Goal: Task Accomplishment & Management: Complete application form

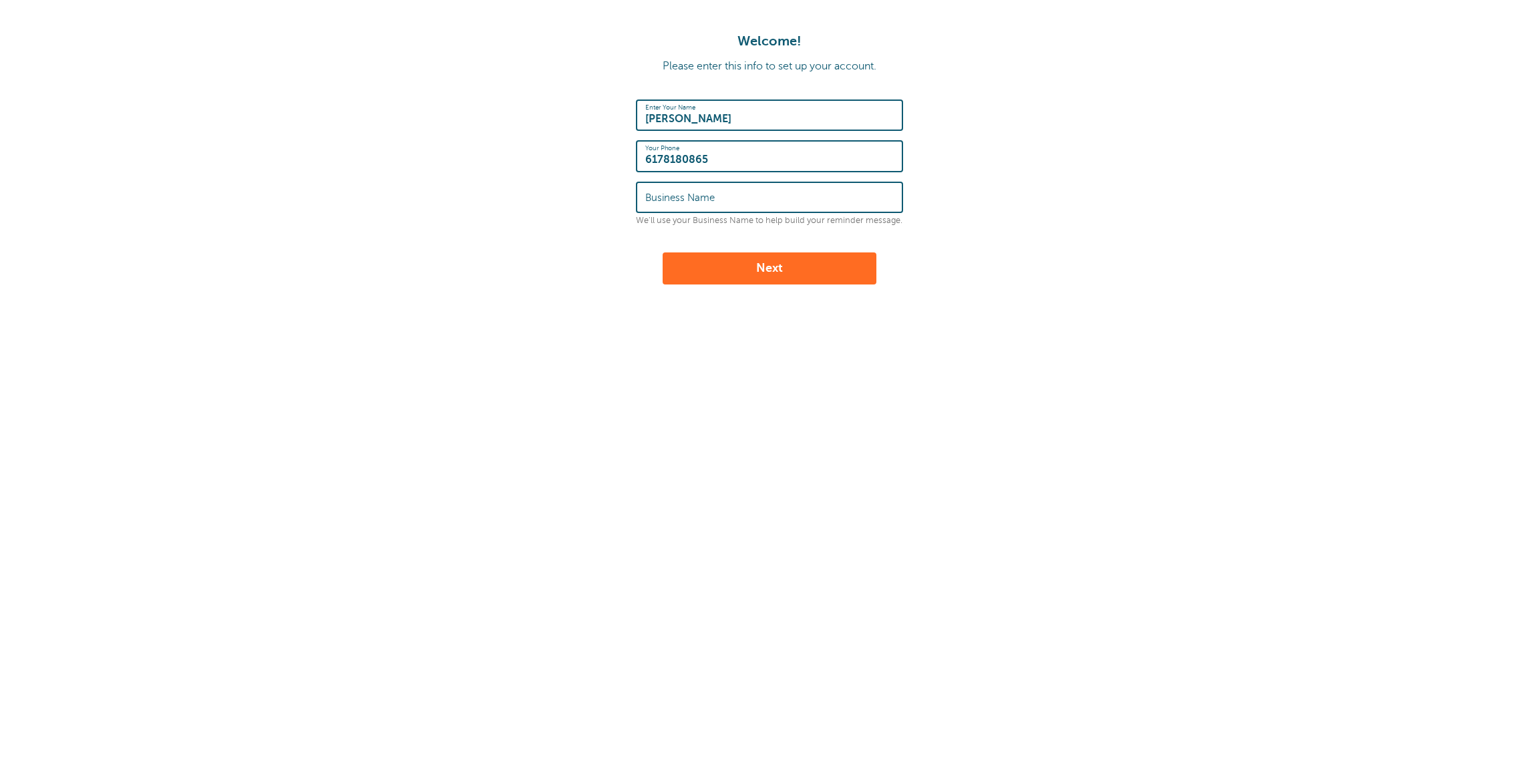
click at [754, 189] on input "Business Name" at bounding box center [770, 198] width 249 height 29
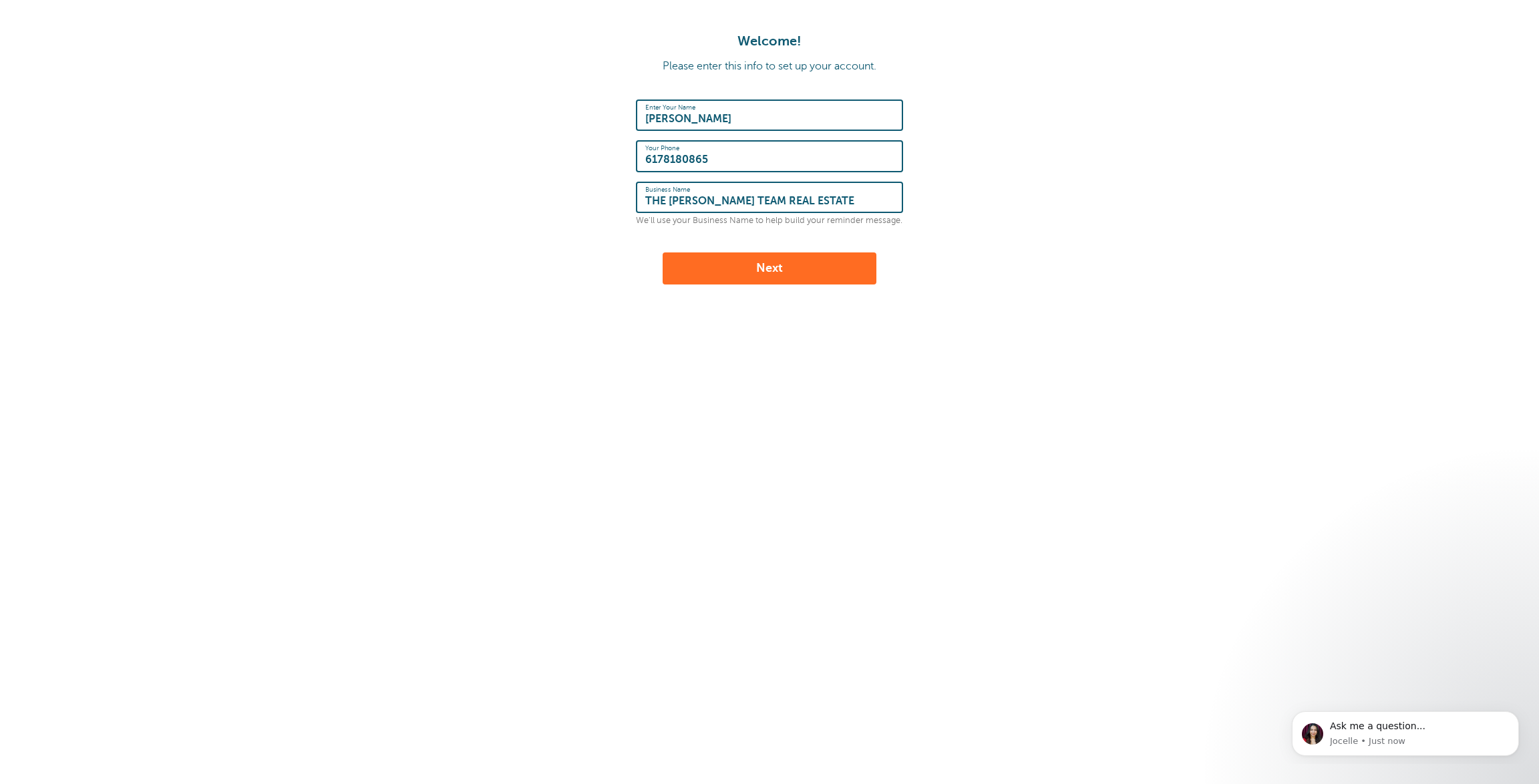
type input "THE [PERSON_NAME] TEAM REAL ESTATE"
click at [802, 264] on button "Next" at bounding box center [770, 268] width 214 height 32
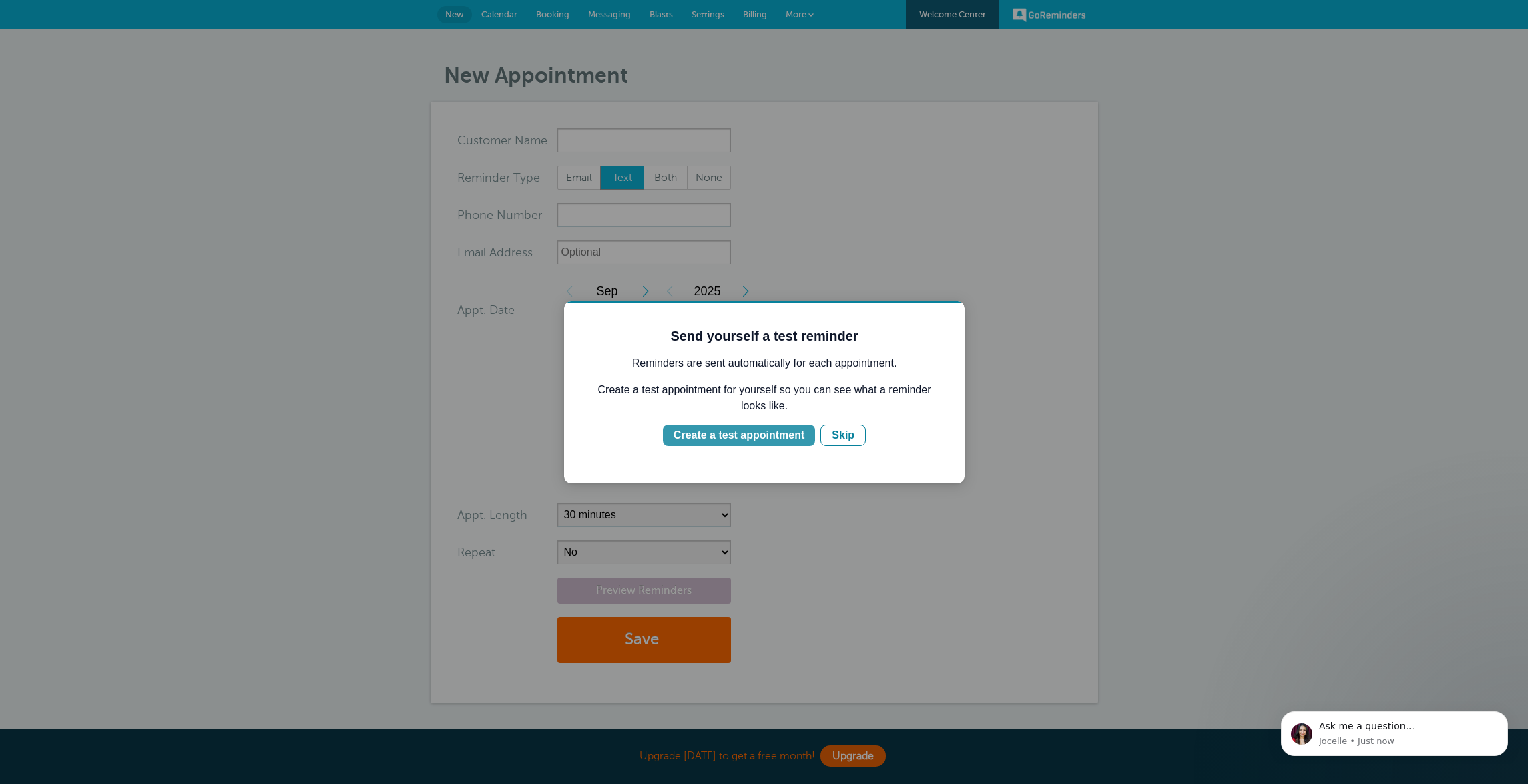
click at [778, 435] on div "Create a test appointment" at bounding box center [739, 435] width 131 height 16
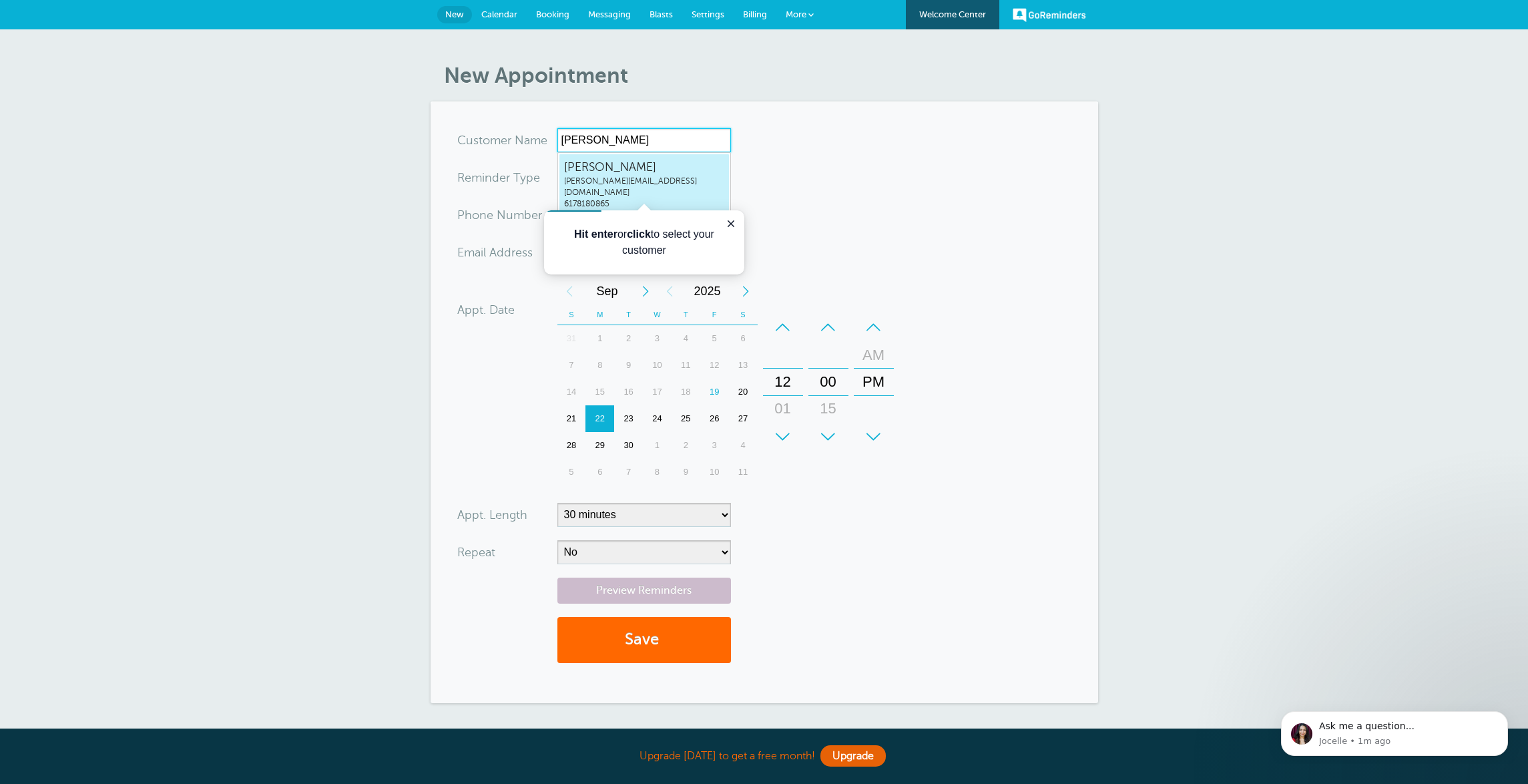
click at [642, 198] on span "6178180865" at bounding box center [644, 204] width 160 height 12
type input "MikeTetreaultmike@thetateteam.com6178180865"
type input "Mike Tetreault"
type input "6178180865"
type input "mike@thetateteam.com"
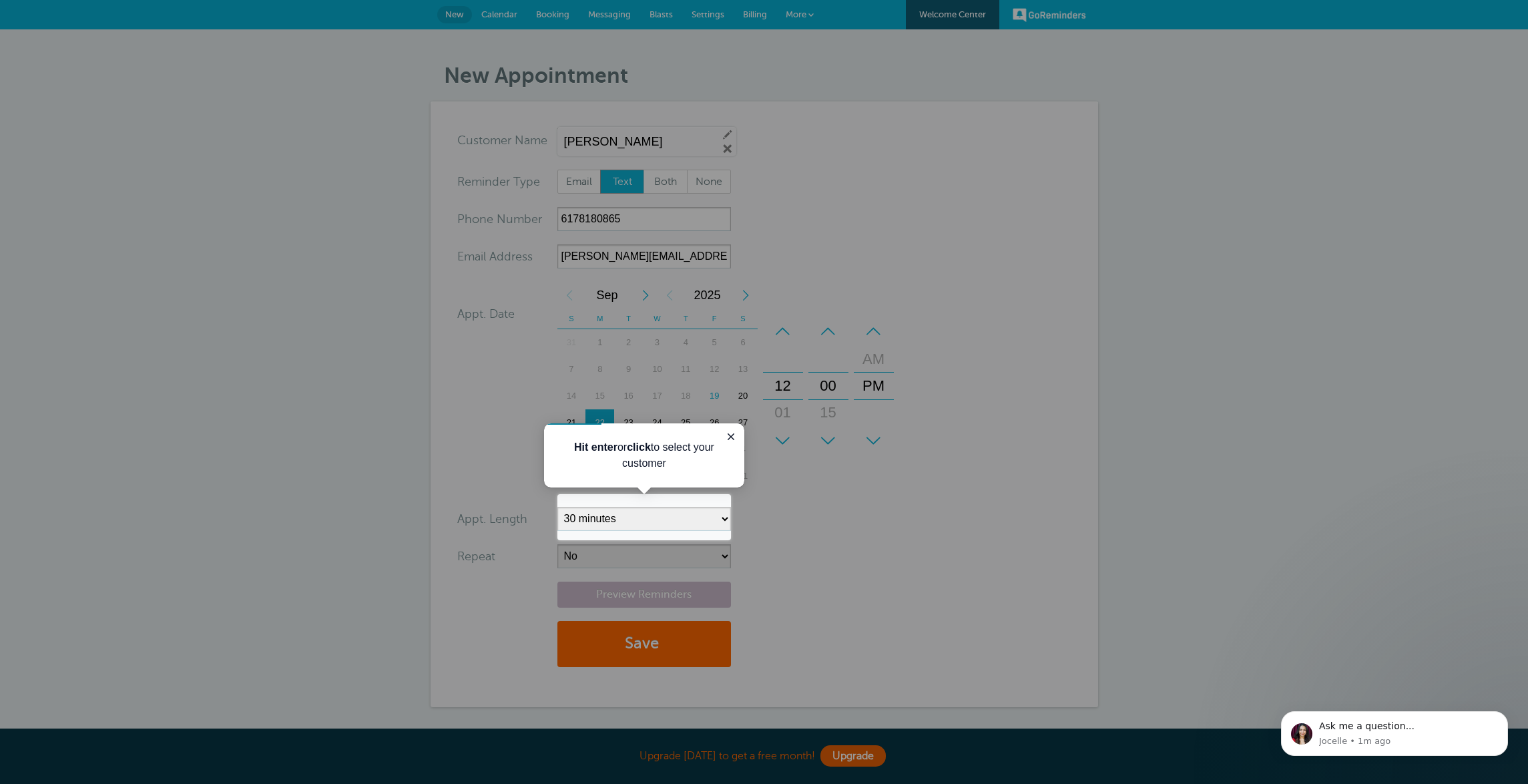
scroll to position [126, 0]
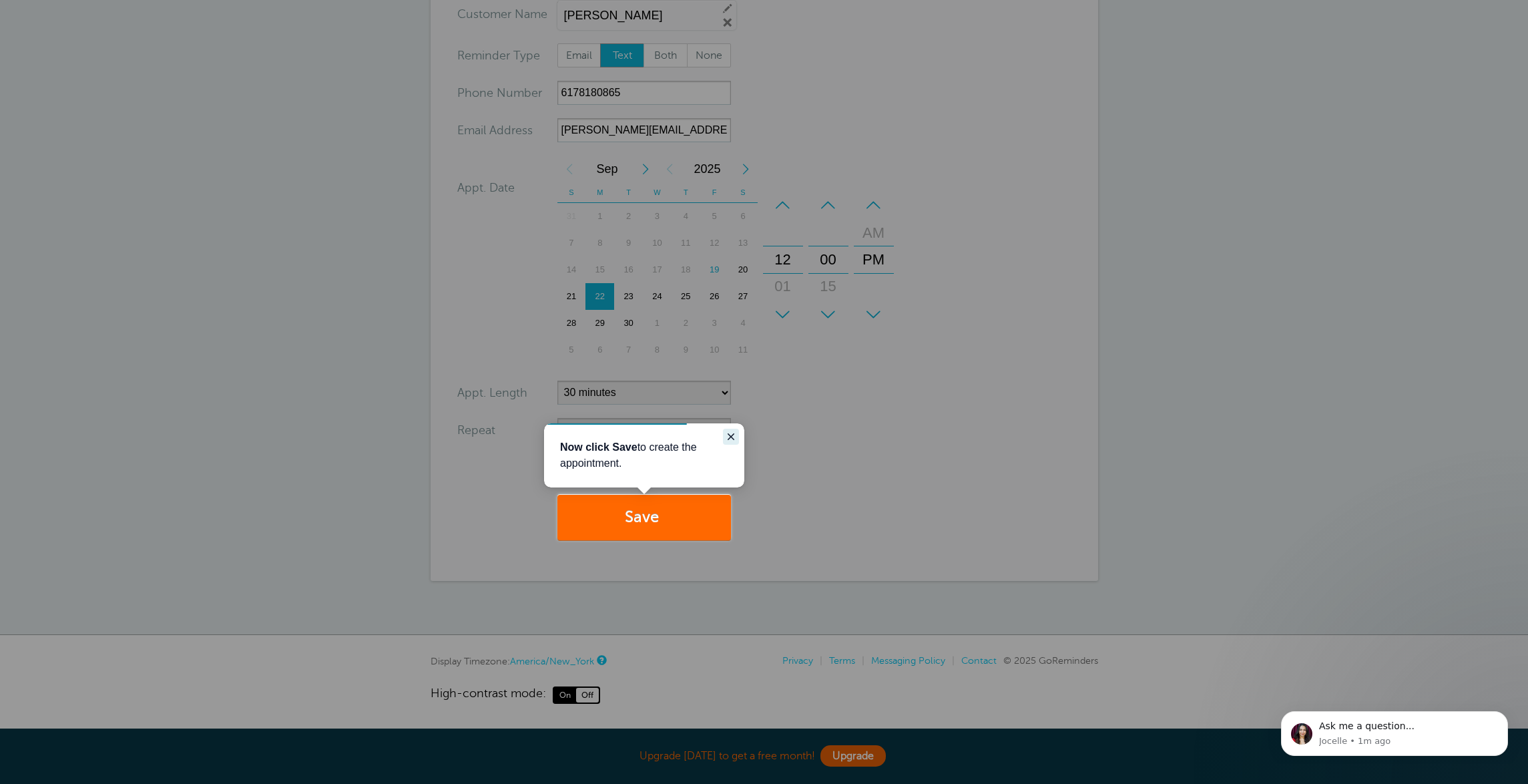
click at [731, 439] on icon "Close guide" at bounding box center [731, 437] width 11 height 11
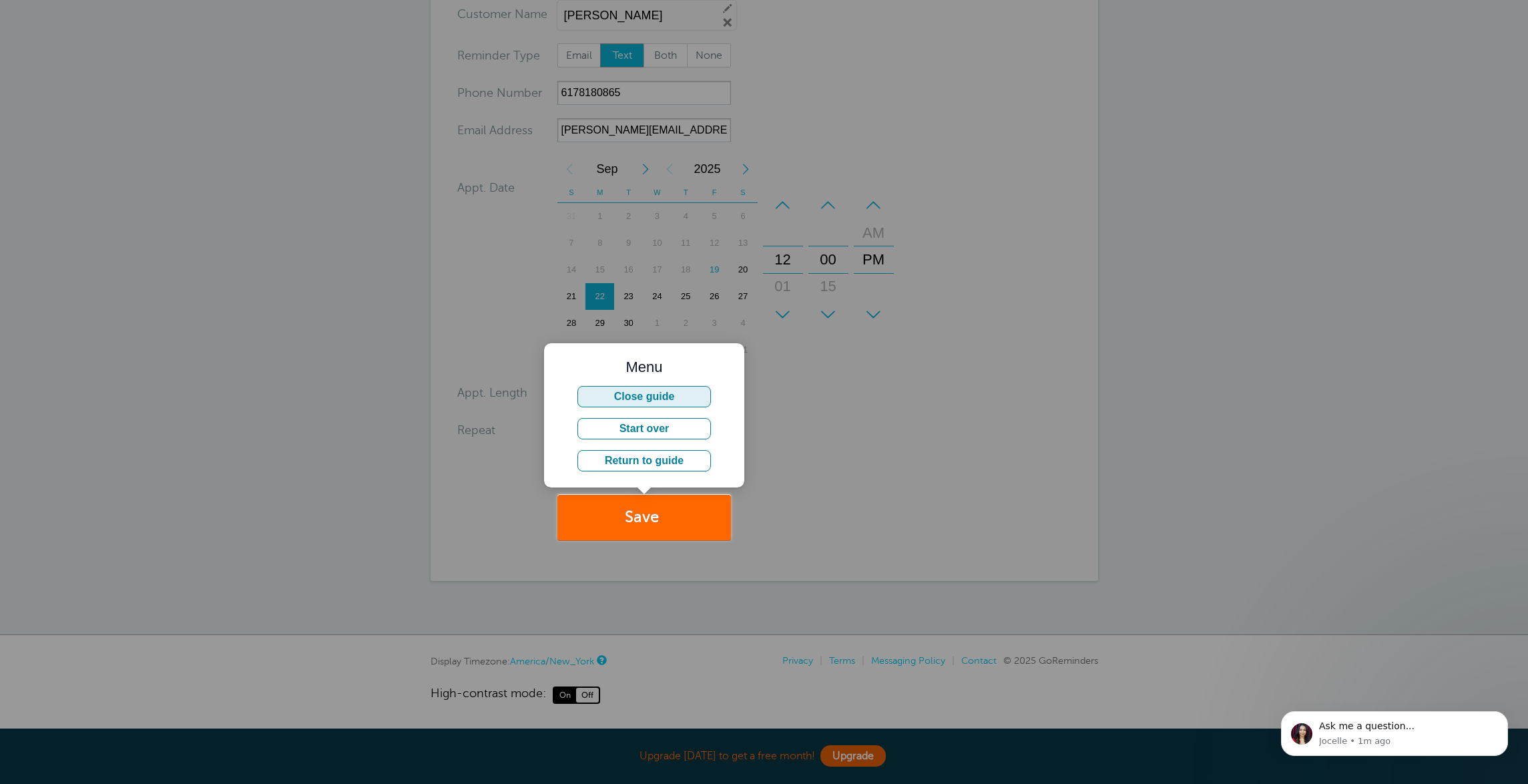
click at [683, 387] on button "Close guide" at bounding box center [644, 396] width 134 height 21
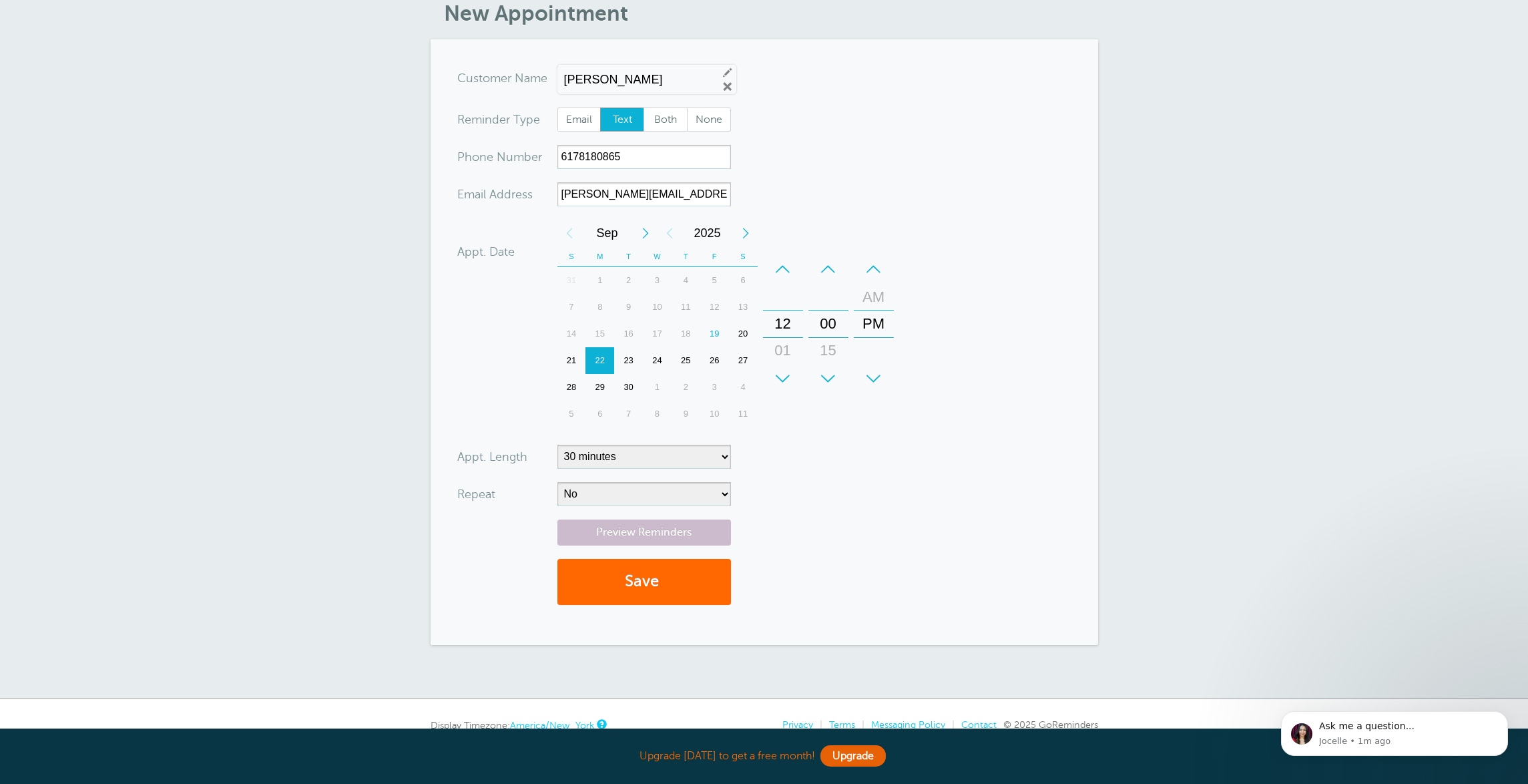
scroll to position [0, 0]
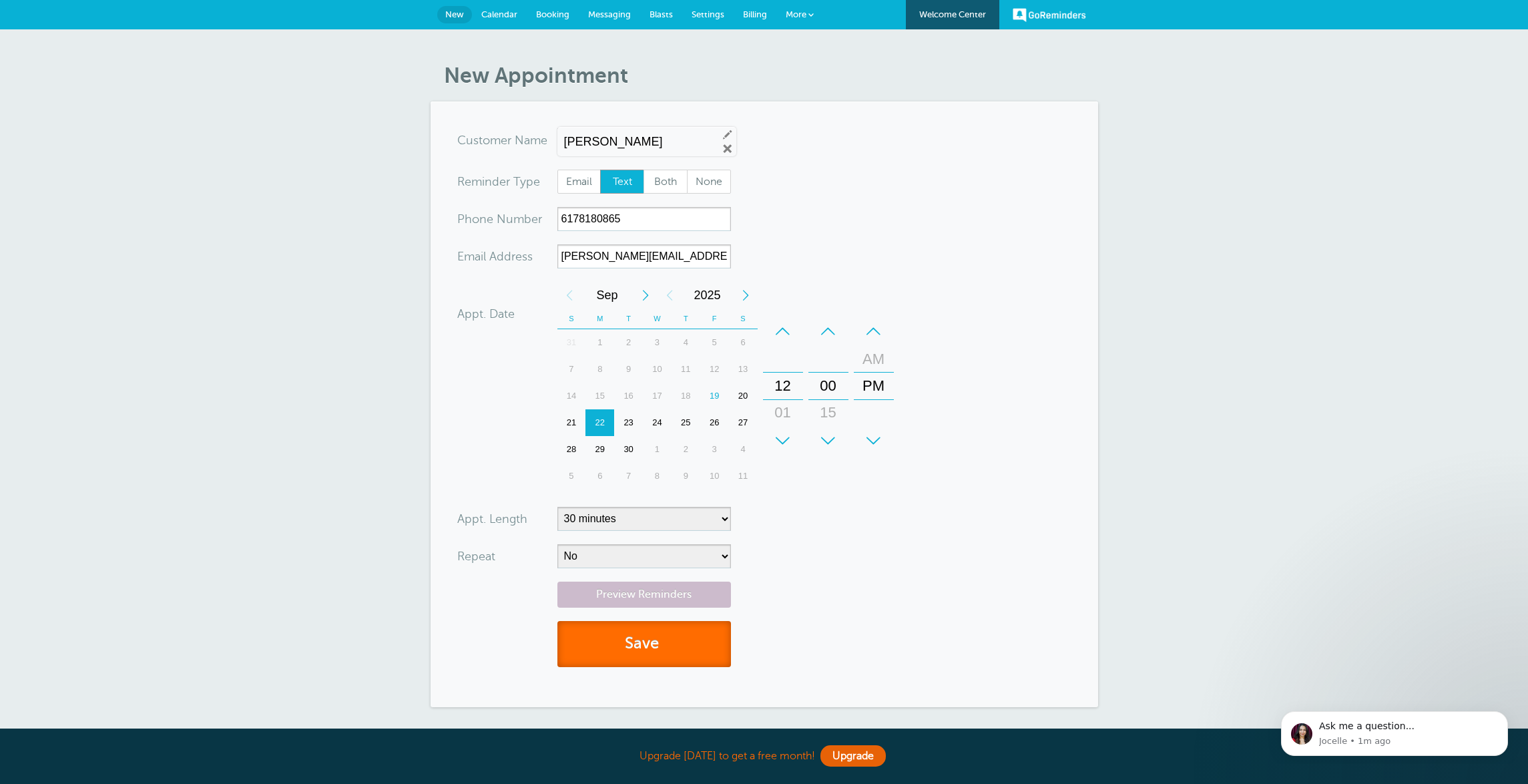
click at [649, 649] on button "Save" at bounding box center [644, 644] width 174 height 46
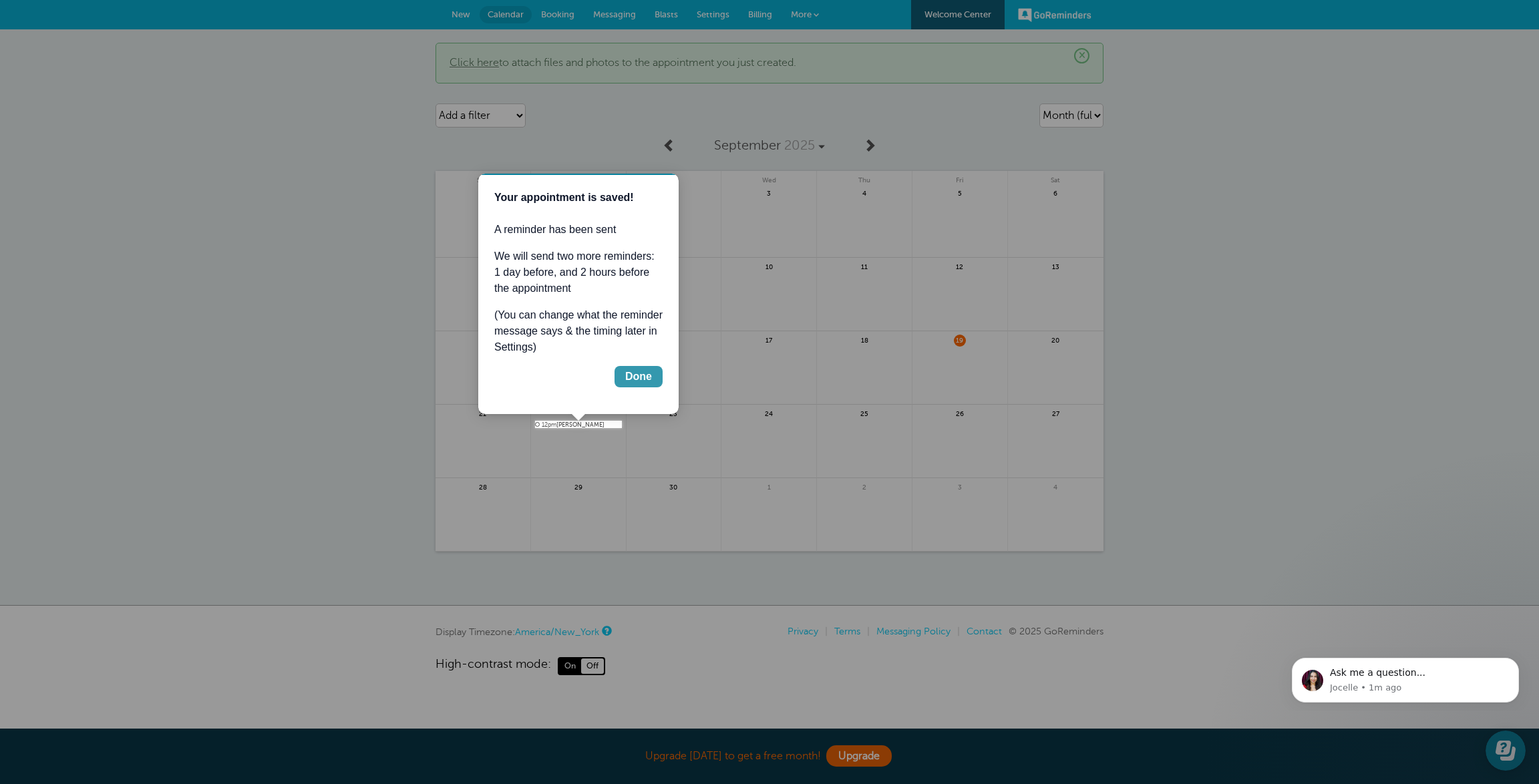
click at [638, 366] on button "Done" at bounding box center [639, 376] width 48 height 21
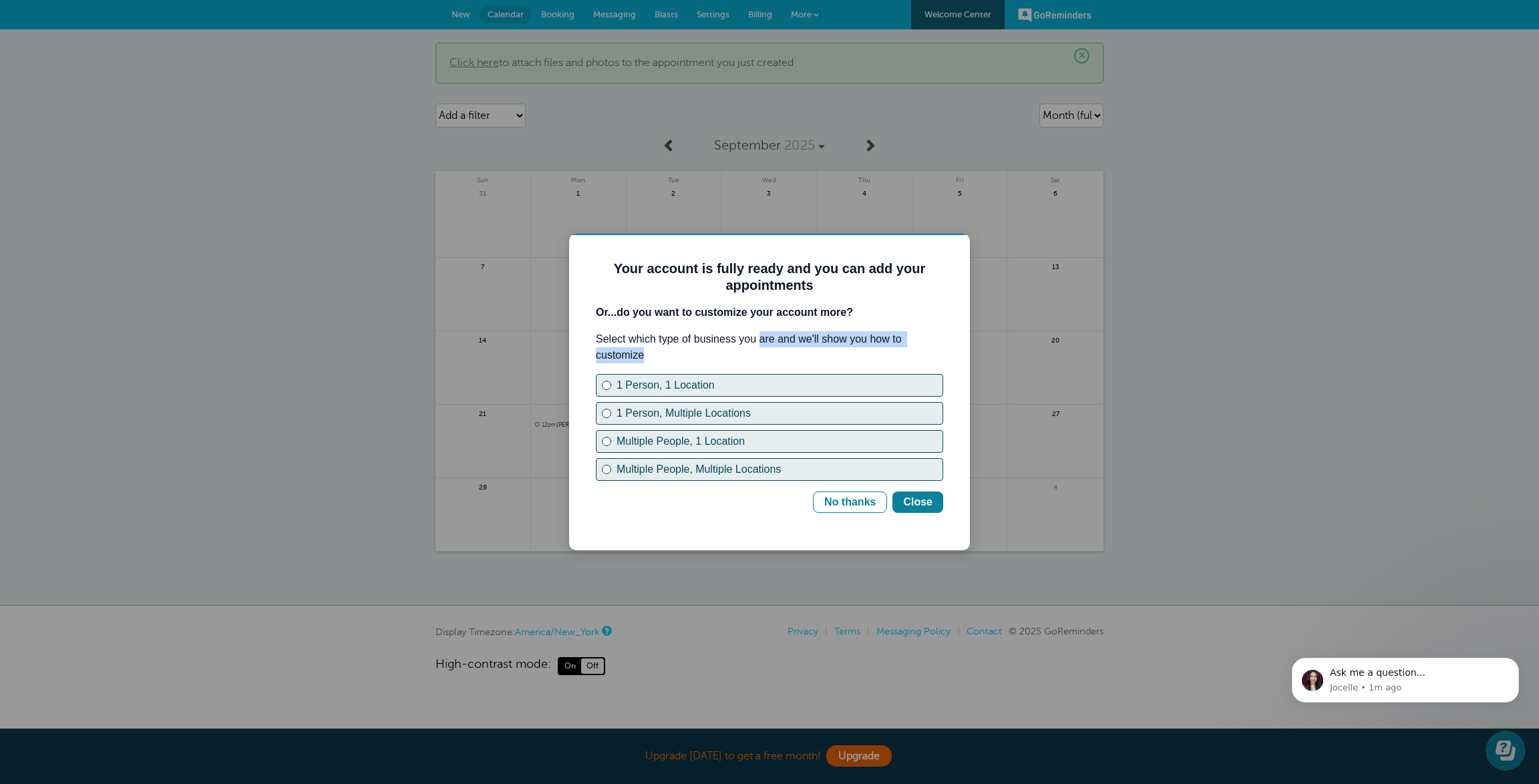
drag, startPoint x: 782, startPoint y: 345, endPoint x: 805, endPoint y: 351, distance: 23.8
click at [805, 351] on p "Select which type of business you are and we'll show you how to customize" at bounding box center [770, 347] width 348 height 32
click at [750, 470] on div "Multiple People, Multiple Locations" at bounding box center [780, 469] width 326 height 16
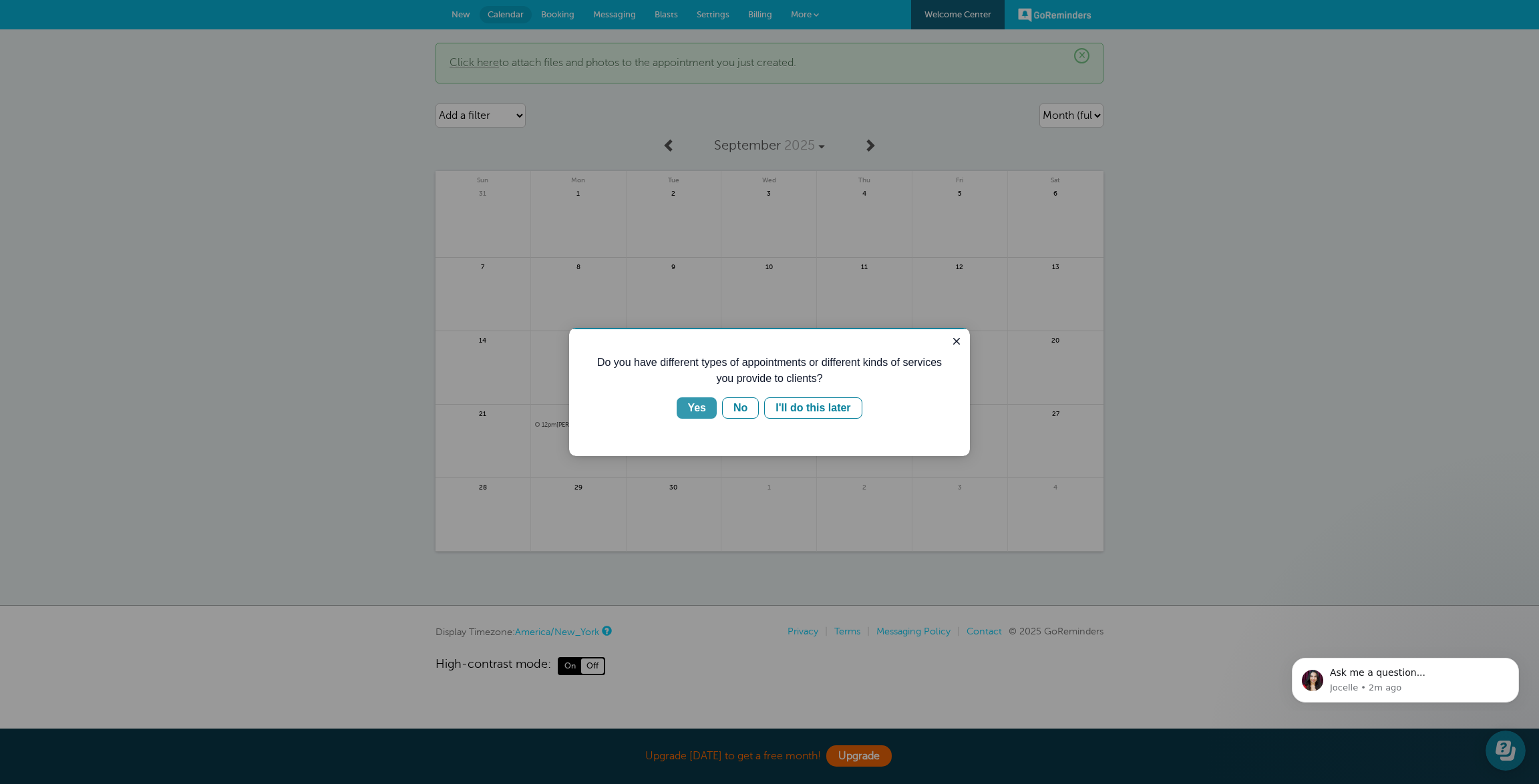
click at [702, 413] on div "Yes" at bounding box center [696, 408] width 18 height 16
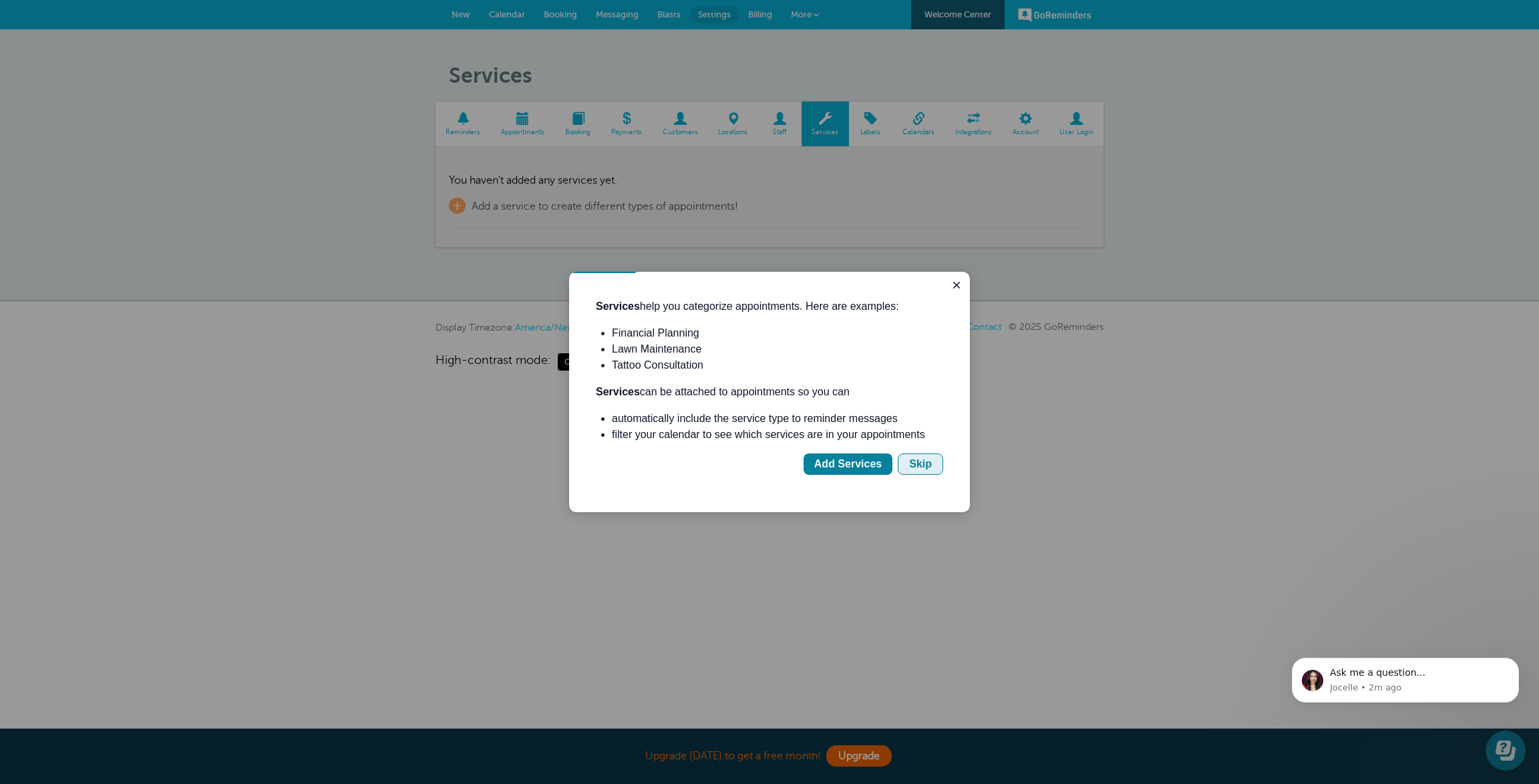
click at [915, 468] on div "Skip" at bounding box center [920, 464] width 22 height 16
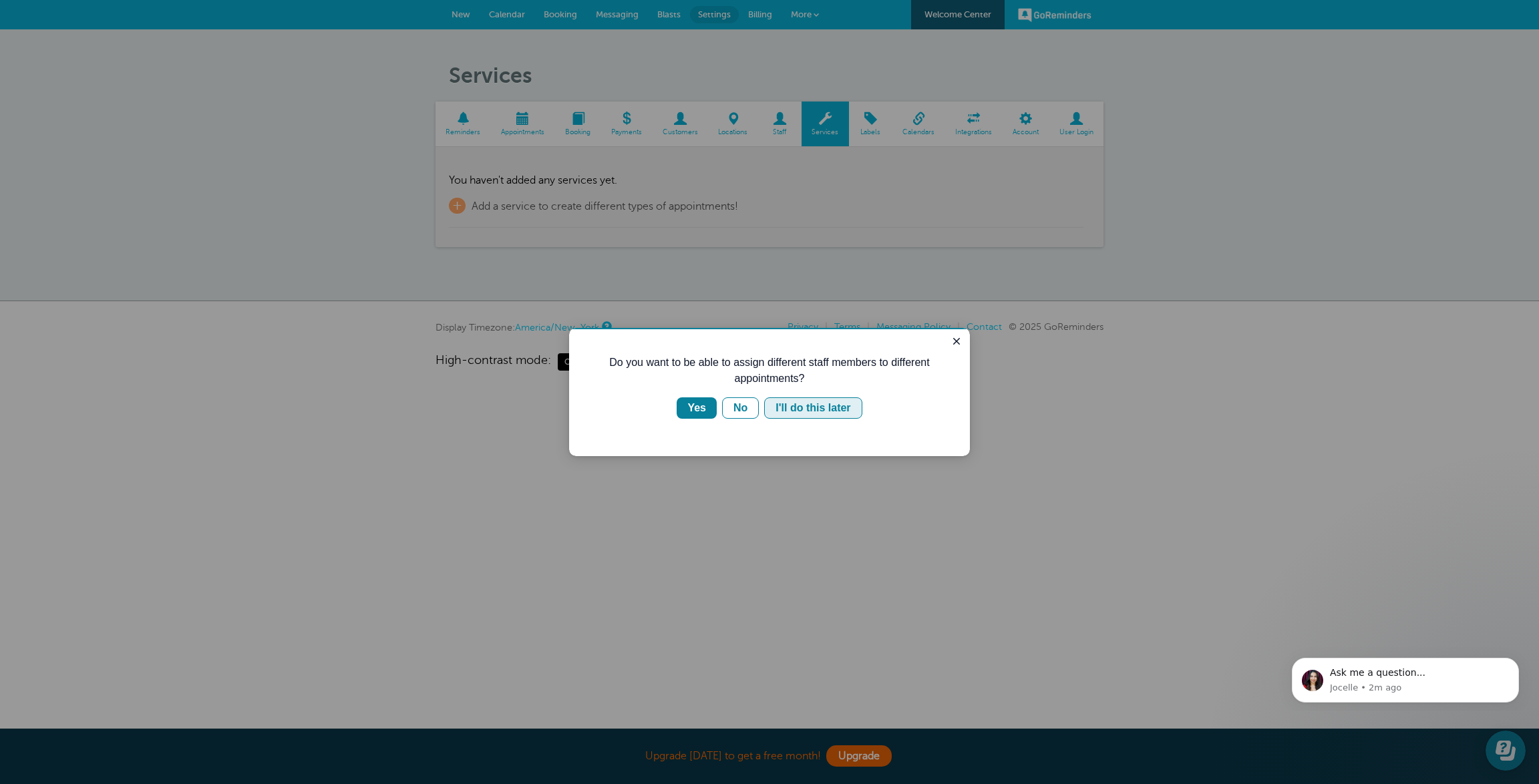
click at [847, 415] on div "I'll do this later" at bounding box center [813, 408] width 75 height 16
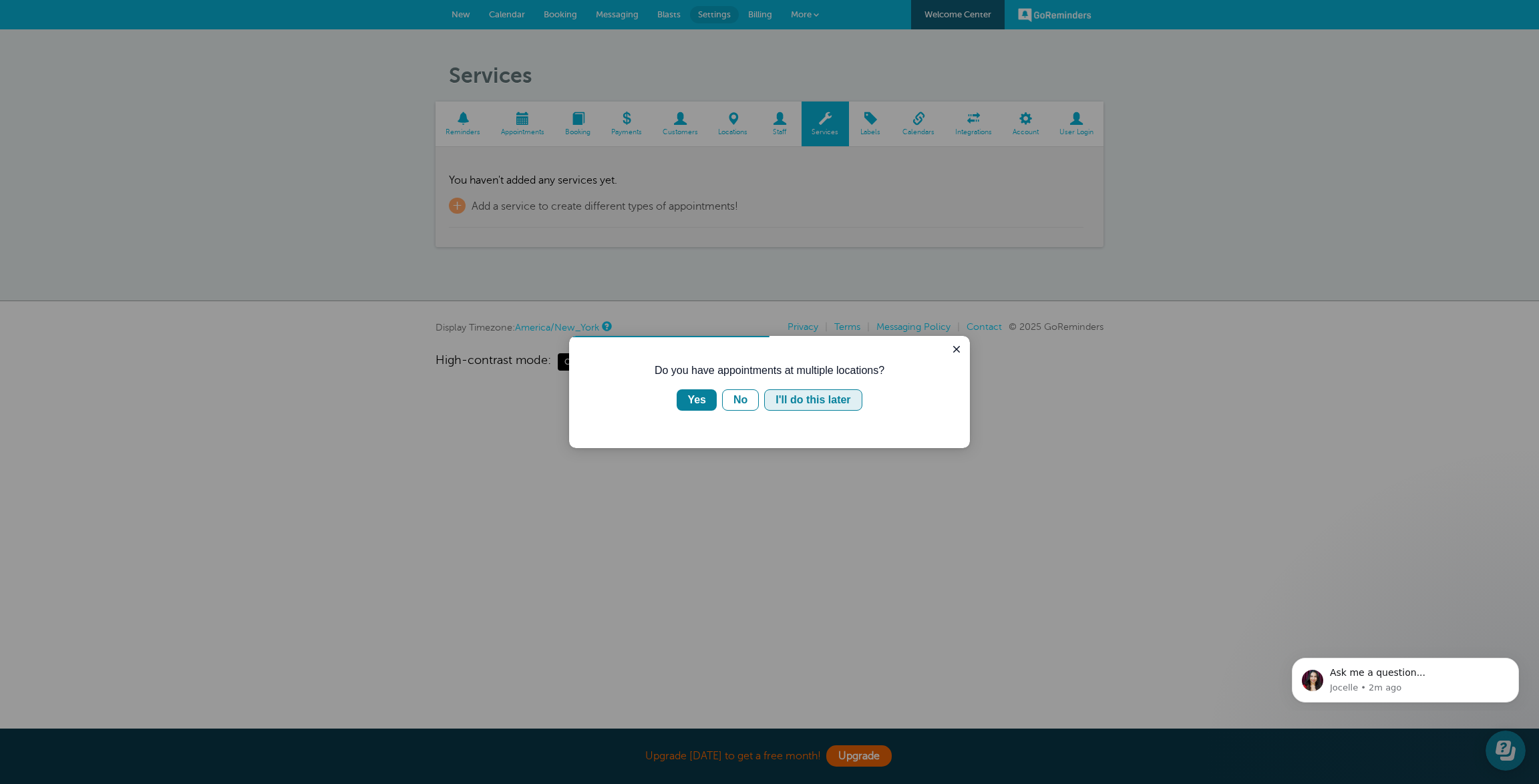
click at [823, 405] on div "I'll do this later" at bounding box center [813, 400] width 75 height 16
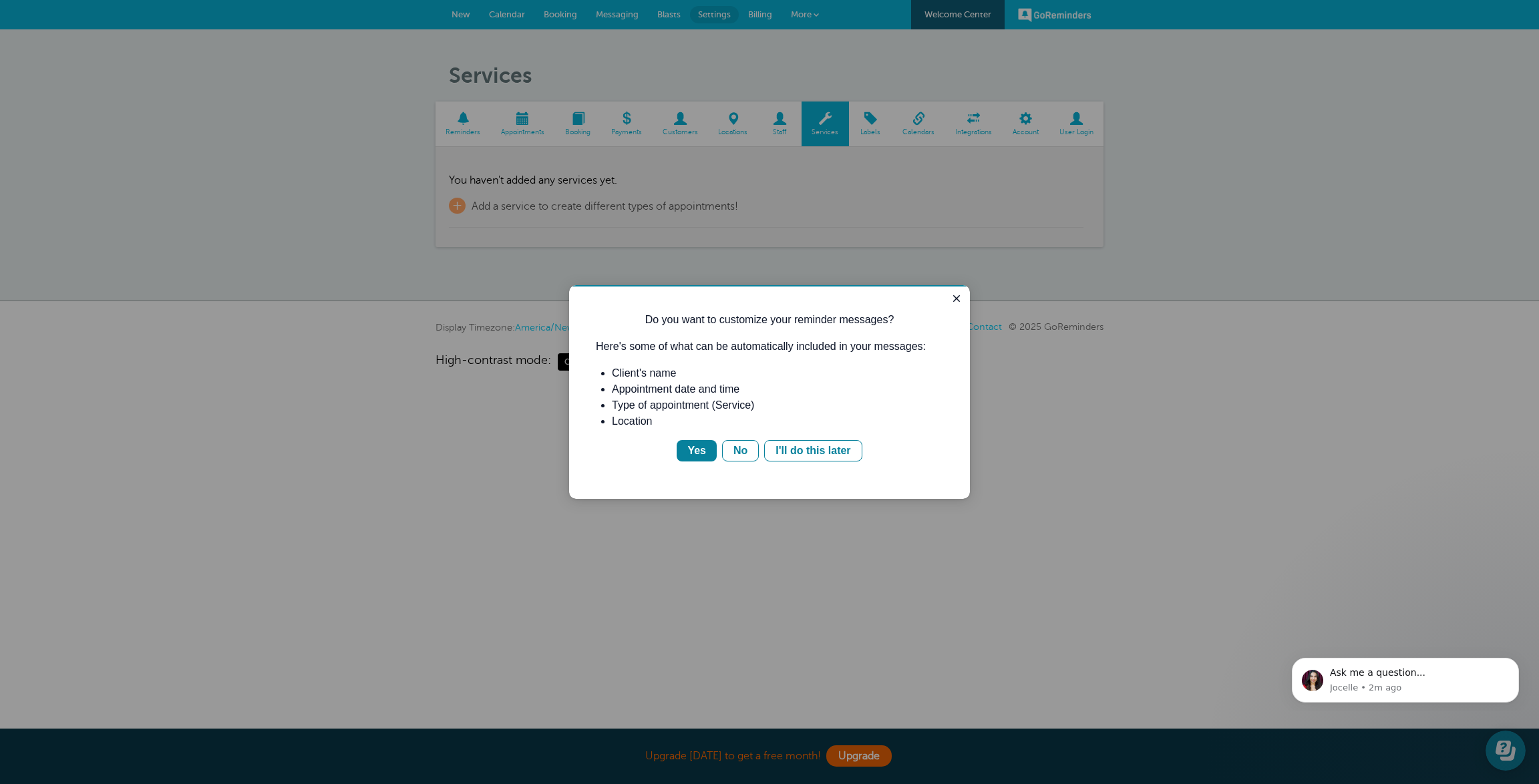
click at [823, 405] on li "Type of appointment (Service)" at bounding box center [778, 405] width 331 height 16
click at [822, 436] on div "Do you want to customize your reminder messages? Here's some of what can be aut…" at bounding box center [770, 387] width 348 height 150
click at [800, 444] on div "I'll do this later" at bounding box center [813, 451] width 75 height 16
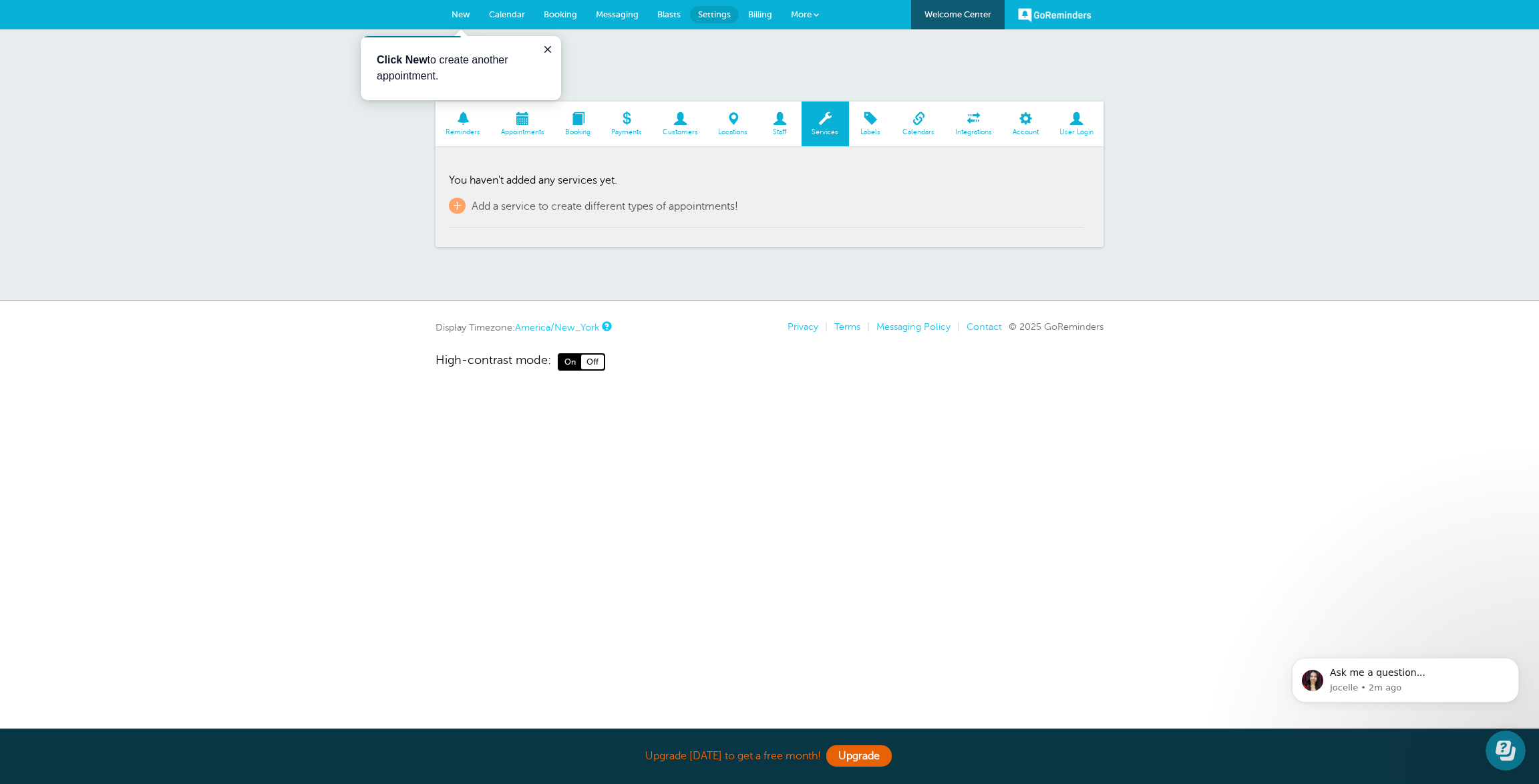
click at [541, 118] on span at bounding box center [523, 119] width 64 height 13
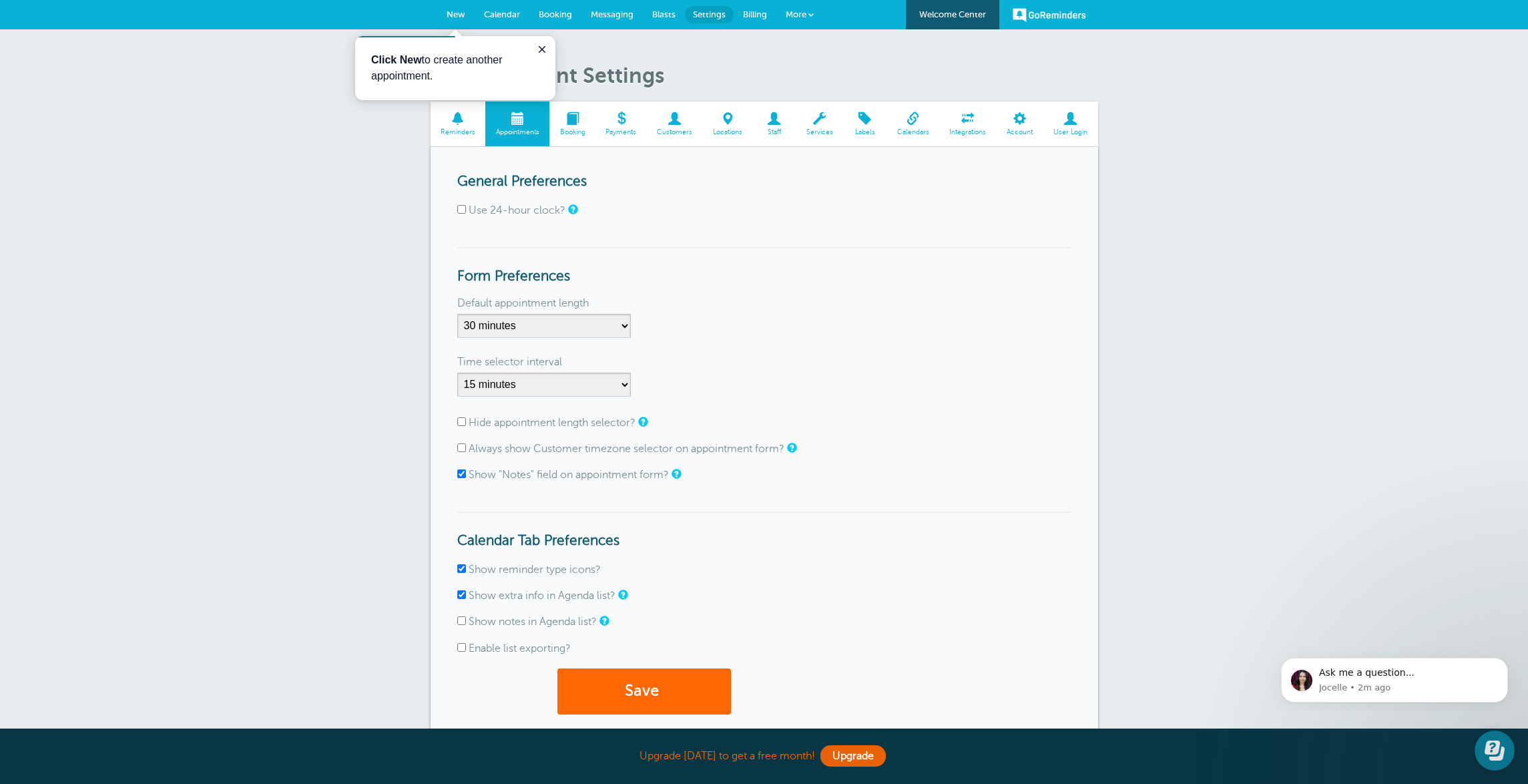
click at [771, 259] on h3 "Form Preferences" at bounding box center [764, 266] width 614 height 38
click at [545, 55] on button "Close guide" at bounding box center [542, 50] width 16 height 16
click at [552, 12] on span "Booking" at bounding box center [555, 14] width 33 height 10
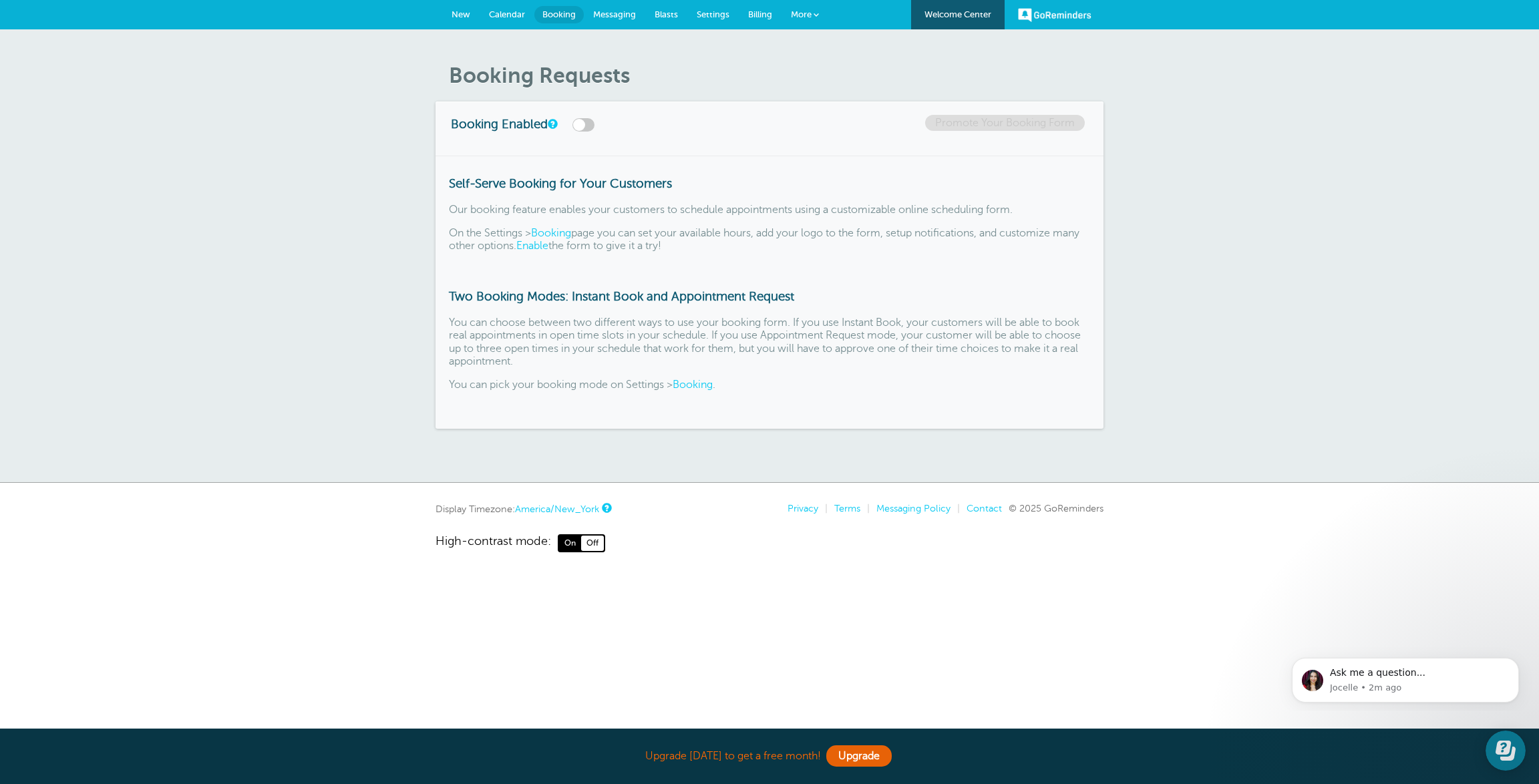
click at [475, 15] on link "New" at bounding box center [461, 14] width 37 height 29
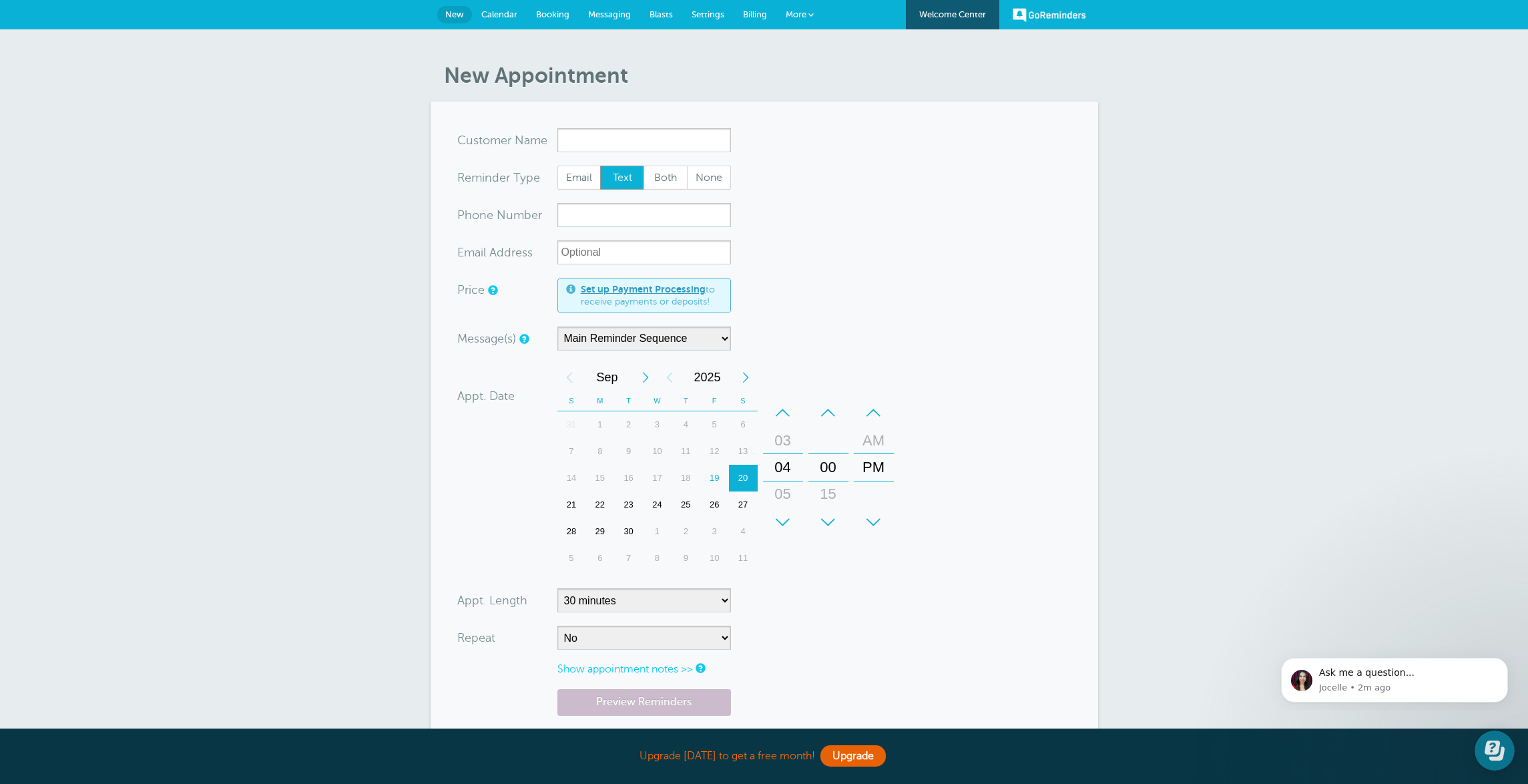
click at [826, 14] on div "GoReminders [GEOGRAPHIC_DATA] New Calendar Booking Messaging Blasts Settings Bi…" at bounding box center [764, 14] width 1528 height 29
click at [821, 13] on link "More" at bounding box center [800, 15] width 47 height 30
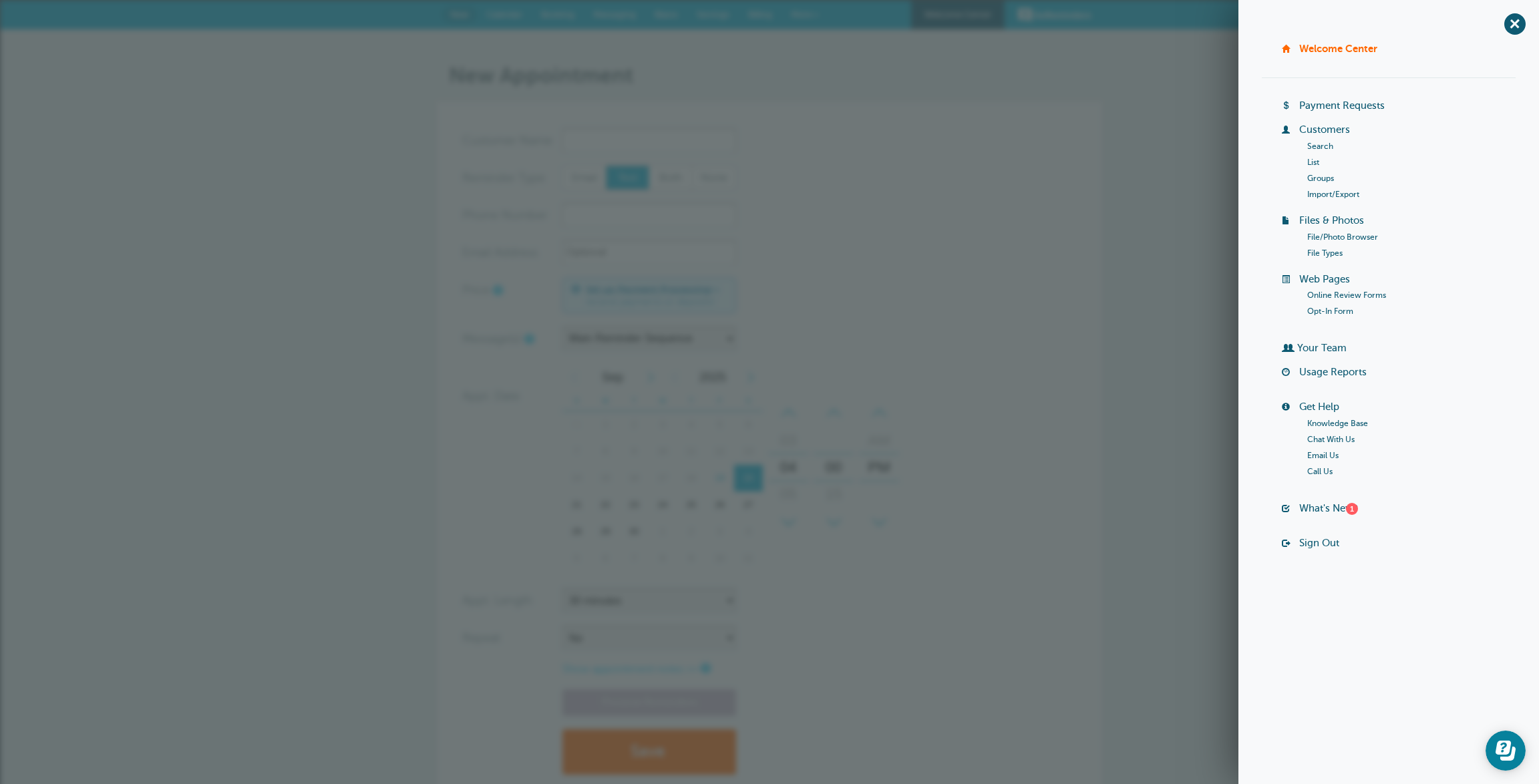
click at [1504, 17] on div "+ [GEOGRAPHIC_DATA] Billing Payment Requests Customers Search List Groups Impor…" at bounding box center [1388, 392] width 301 height 784
